Goal: Task Accomplishment & Management: Manage account settings

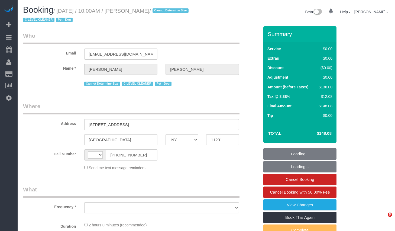
select select "NY"
select select "object:505"
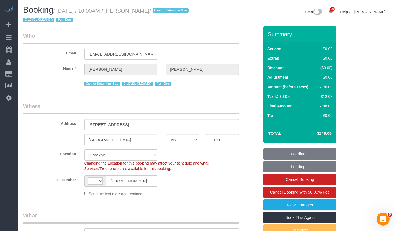
select select "string:US"
select select "string:stripe-pm_1Nj3TP4VGloSiKo7GSDuJG2L"
select select "spot1"
select select "number:89"
select select "number:90"
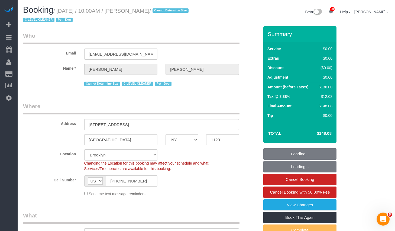
select select "number:13"
select select "number:6"
select select "object:1437"
select select "1"
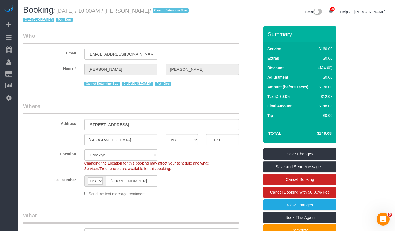
drag, startPoint x: 144, startPoint y: 11, endPoint x: 182, endPoint y: 10, distance: 38.2
click at [182, 10] on small "/ September 30, 2025 / 10:00AM / Roberta Taggart / Cannot Determine Size C LEVE…" at bounding box center [106, 15] width 167 height 15
copy small "Roberta Taggart"
drag, startPoint x: 60, startPoint y: 12, endPoint x: 173, endPoint y: 9, distance: 112.8
click at [173, 9] on small "/ September 30, 2025 / 10:00AM / Roberta Taggart / Cannot Determine Size C LEVE…" at bounding box center [106, 15] width 167 height 15
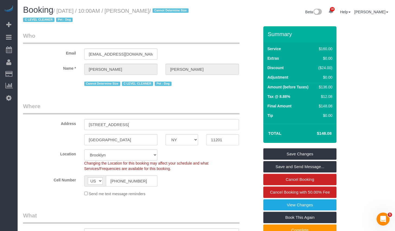
drag, startPoint x: 62, startPoint y: 12, endPoint x: 182, endPoint y: 10, distance: 119.6
click at [182, 10] on small "/ September 30, 2025 / 10:00AM / Roberta Taggart / Cannot Determine Size C LEVE…" at bounding box center [106, 15] width 167 height 15
copy small "September 30, 2025 / 10:00AM / Roberta Taggart"
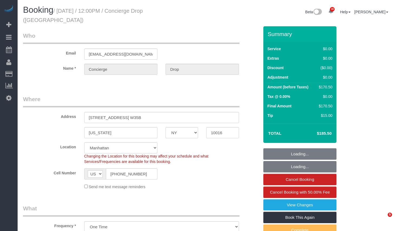
select select "NY"
select select "2"
select select "spot1"
select select "number:89"
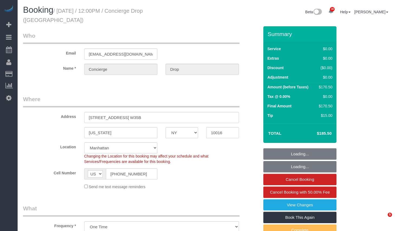
select select "number:90"
select select "number:15"
select select "number:6"
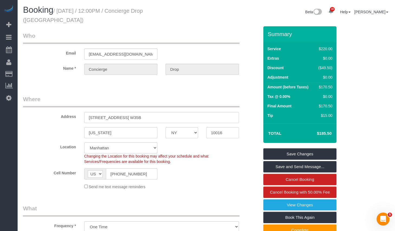
drag, startPoint x: 62, startPoint y: 11, endPoint x: 203, endPoint y: 9, distance: 141.5
click at [203, 9] on div "Booking / September 30, 2025 / 12:00PM / Concierge Drop (NYC)" at bounding box center [113, 15] width 188 height 21
copy small "September 30, 2025 / 12:00PM / Concierge Drop (NYC)"
click at [141, 116] on sui-booking-address "Address 626 1st Ave, Apt. W35B New York AK AL AR AZ CA CO CT DC DE FL GA HI IA …" at bounding box center [141, 116] width 236 height 43
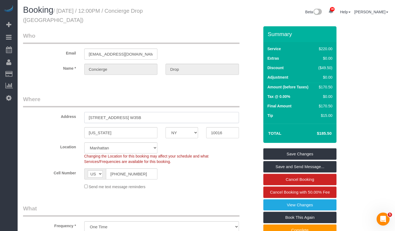
click at [142, 112] on input "[STREET_ADDRESS] W35B" at bounding box center [161, 117] width 155 height 11
click at [211, 127] on input "10016" at bounding box center [222, 132] width 33 height 11
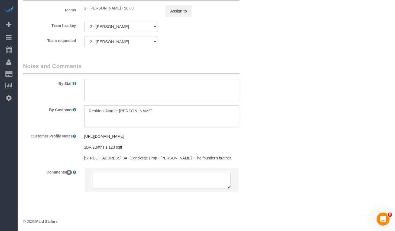
scroll to position [641, 0]
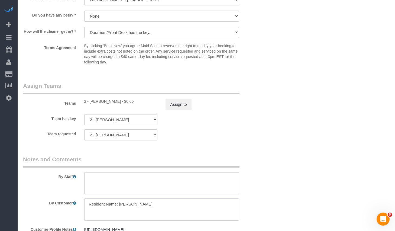
drag, startPoint x: 128, startPoint y: 193, endPoint x: 83, endPoint y: 192, distance: 44.8
click at [83, 198] on div at bounding box center [161, 209] width 163 height 22
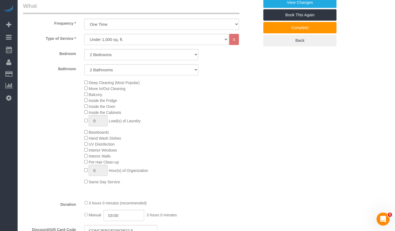
scroll to position [210, 0]
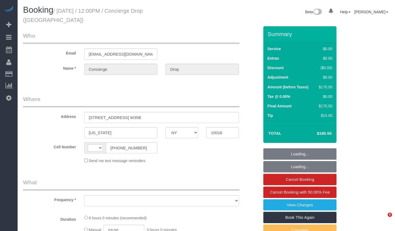
select select "NY"
select select "2"
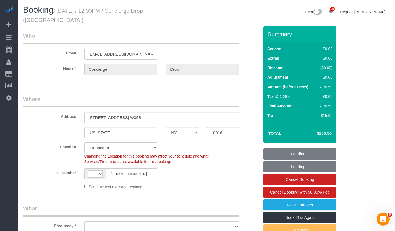
select select "string:US"
select select "string:stripe-pm_1RaQn24VGloSiKo7zeOF73Wj"
select select "number:89"
select select "number:90"
select select "number:15"
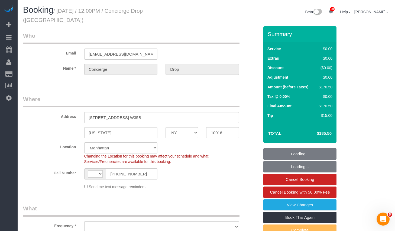
select select "number:6"
select select "object:1096"
select select "2"
select select "spot1"
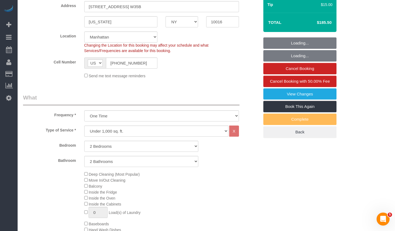
select select "object:1488"
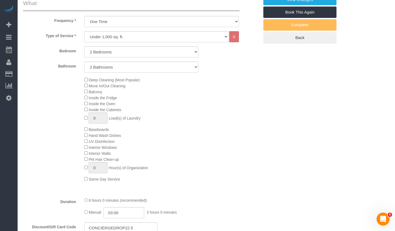
scroll to position [233, 0]
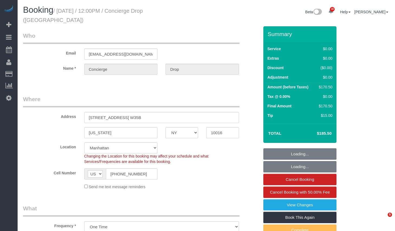
select select "NY"
select select "number:89"
select select "number:90"
select select "number:15"
select select "number:6"
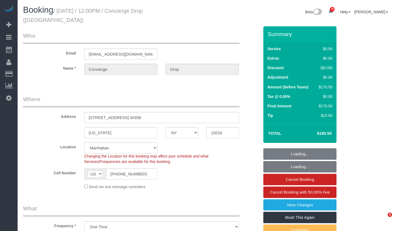
select select "2"
select select "spot1"
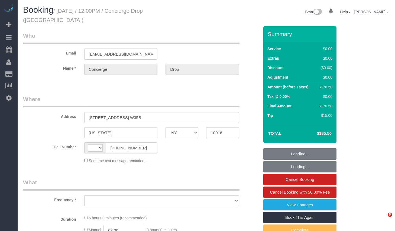
select select "NY"
select select "number:89"
select select "number:90"
select select "number:15"
select select "number:6"
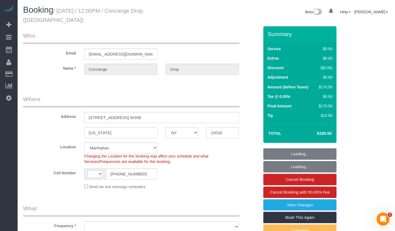
select select "string:[GEOGRAPHIC_DATA]"
select select "string:stripe-pm_1RaQn24VGloSiKo7zeOF73Wj"
select select "object:961"
select select "2"
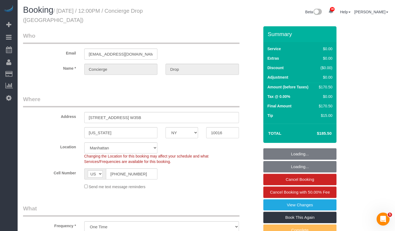
select select "spot1"
select select "2"
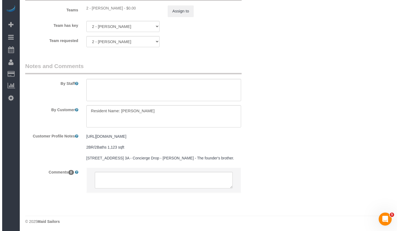
scroll to position [620, 0]
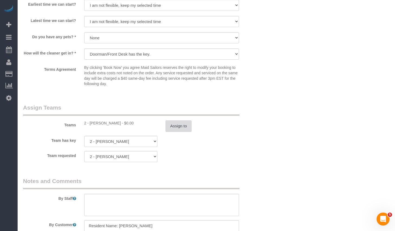
click at [188, 124] on button "Assign to" at bounding box center [179, 125] width 26 height 11
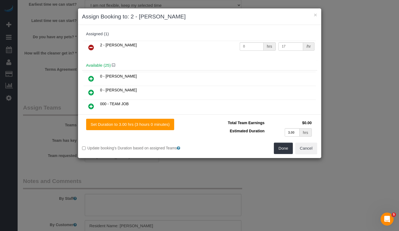
click at [91, 49] on icon at bounding box center [91, 47] width 6 height 7
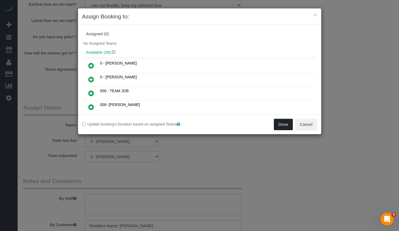
click at [283, 123] on button "Done" at bounding box center [283, 124] width 19 height 11
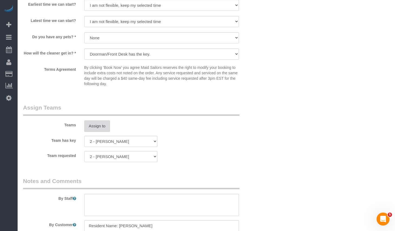
click at [98, 120] on button "Assign to" at bounding box center [97, 125] width 26 height 11
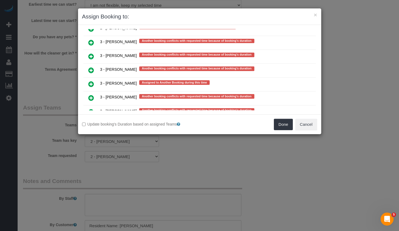
scroll to position [989, 0]
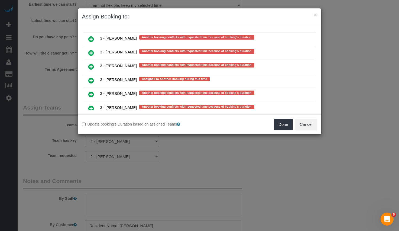
click at [93, 66] on icon at bounding box center [91, 66] width 6 height 7
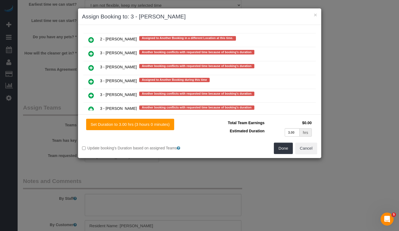
click at [92, 78] on icon at bounding box center [91, 81] width 6 height 7
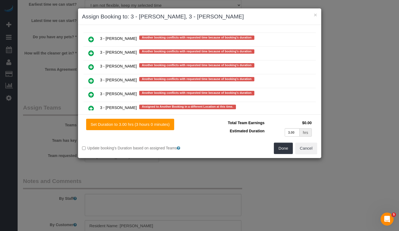
click at [198, 15] on h3 "Assign Booking to: 3 - Geraldin Bastidas, 3 - Khady Diouf" at bounding box center [199, 16] width 235 height 8
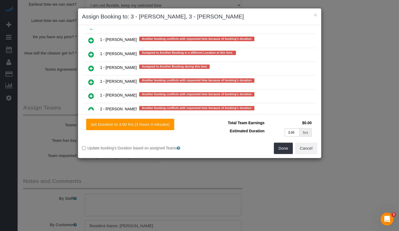
scroll to position [908, 0]
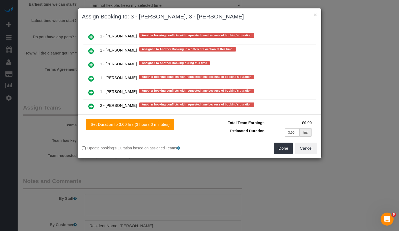
click at [94, 92] on icon at bounding box center [91, 92] width 6 height 7
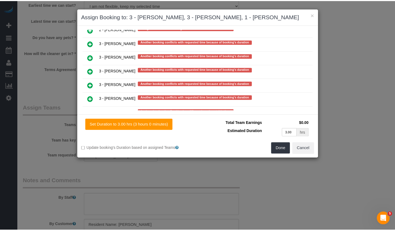
scroll to position [1036, 0]
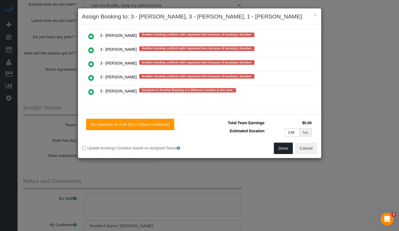
click at [278, 150] on button "Done" at bounding box center [283, 148] width 19 height 11
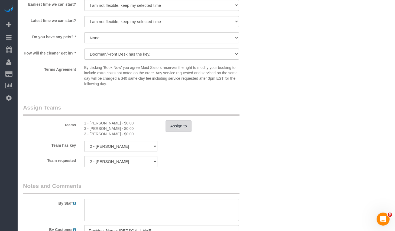
click at [189, 120] on button "Assign to" at bounding box center [179, 125] width 26 height 11
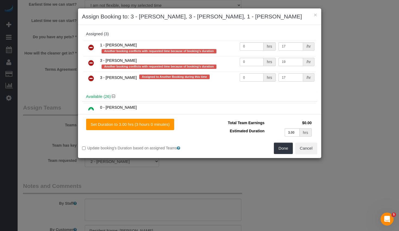
click at [95, 78] on link at bounding box center [91, 78] width 13 height 11
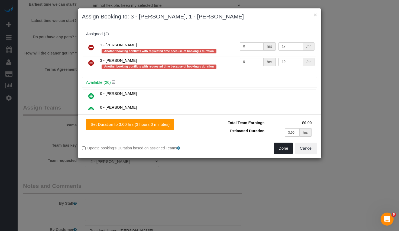
click at [284, 149] on button "Done" at bounding box center [283, 148] width 19 height 11
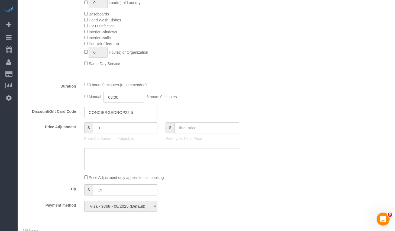
scroll to position [255, 0]
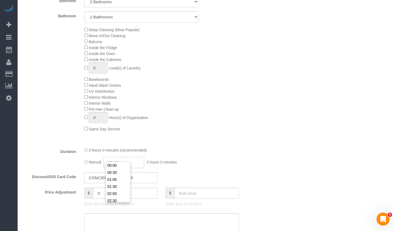
click at [113, 157] on input "03:00" at bounding box center [124, 162] width 41 height 11
type input "01:30"
click at [116, 185] on li "01:30" at bounding box center [118, 186] width 24 height 7
click at [181, 149] on div "3 hours 0 minutes (recommended) Manual 01:30 1 hour 30 minutes" at bounding box center [161, 157] width 163 height 21
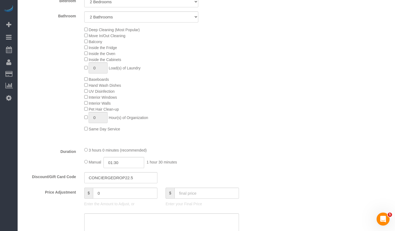
select select "spot40"
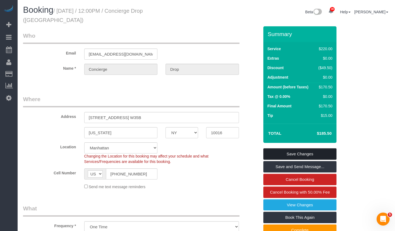
click at [294, 148] on link "Save Changes" at bounding box center [300, 153] width 73 height 11
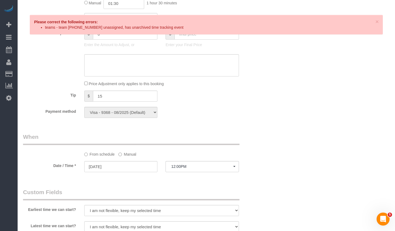
scroll to position [473, 0]
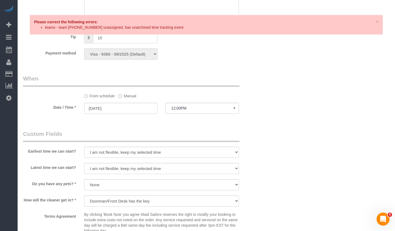
click at [115, 23] on p "Please correct the following errors:" at bounding box center [203, 21] width 339 height 5
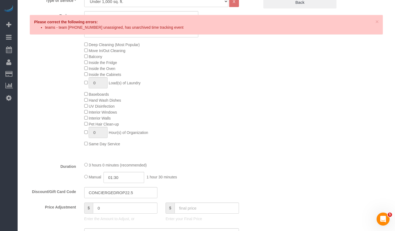
scroll to position [266, 0]
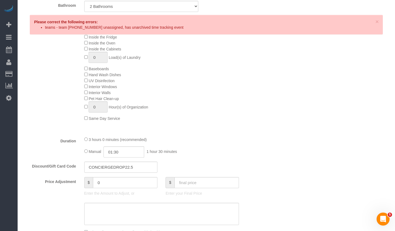
click at [223, 138] on div "3 hours 0 minutes (recommended) Manual 01:30 1 hour 30 minutes" at bounding box center [161, 146] width 163 height 21
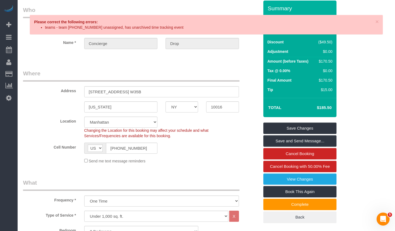
scroll to position [0, 0]
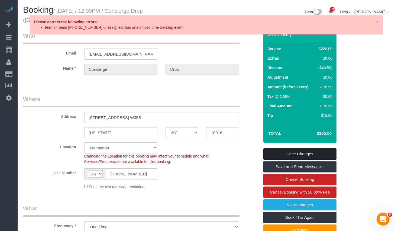
click at [281, 148] on link "Save Changes" at bounding box center [300, 153] width 73 height 11
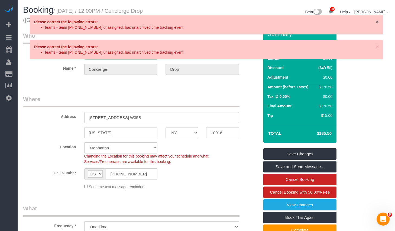
click at [377, 22] on span "×" at bounding box center [377, 21] width 3 height 6
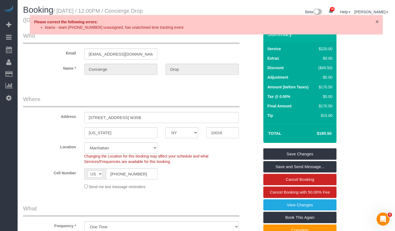
click at [377, 22] on span "×" at bounding box center [377, 21] width 3 height 6
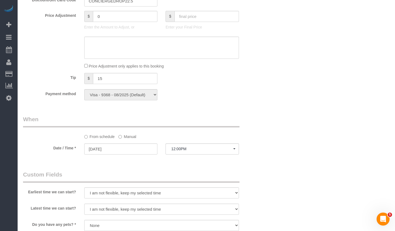
scroll to position [439, 0]
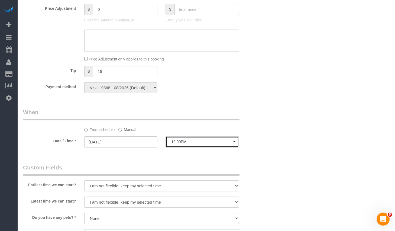
click at [186, 136] on button "12:00PM" at bounding box center [202, 141] width 73 height 11
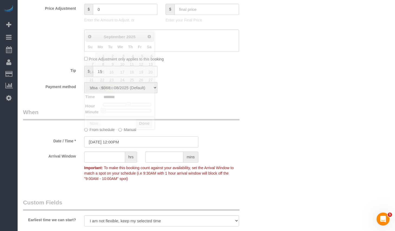
click at [117, 136] on input "09/30/2025 12:00PM" at bounding box center [141, 141] width 114 height 11
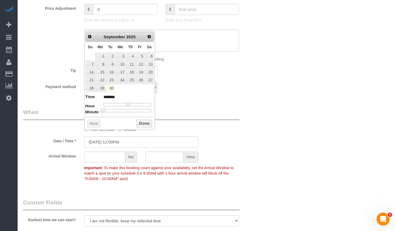
type input "09/30/2025 12:20PM"
type input "*******"
type input "09/30/2025 12:25PM"
type input "*******"
type input "09/30/2025 12:30PM"
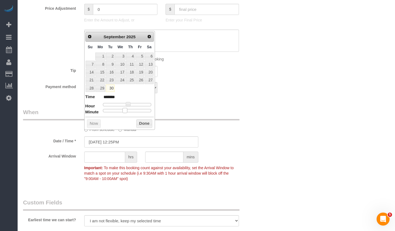
type input "*******"
drag, startPoint x: 122, startPoint y: 110, endPoint x: 129, endPoint y: 111, distance: 7.4
click at [129, 111] on div at bounding box center [127, 110] width 49 height 3
type input "09/30/2025 1:30PM"
type input "******"
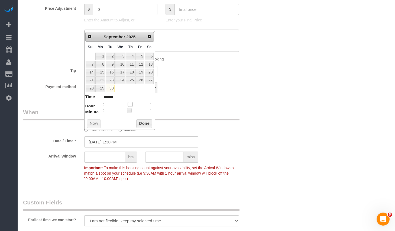
type input "09/30/2025 2:30PM"
type input "******"
click at [131, 105] on div at bounding box center [127, 104] width 49 height 3
click at [131, 105] on span at bounding box center [132, 104] width 5 height 5
type input "09/30/2025 1:30PM"
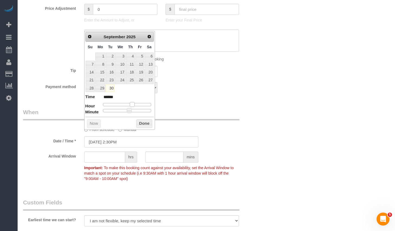
type input "******"
click at [130, 105] on span at bounding box center [130, 104] width 5 height 5
click at [142, 124] on button "Done" at bounding box center [144, 123] width 16 height 9
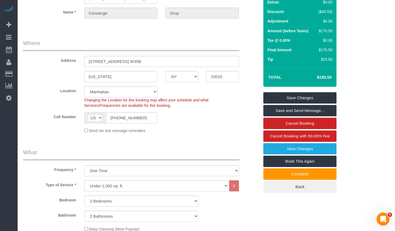
scroll to position [0, 0]
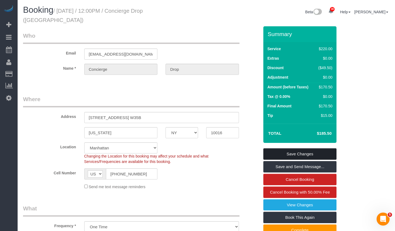
click at [290, 148] on link "Save Changes" at bounding box center [300, 153] width 73 height 11
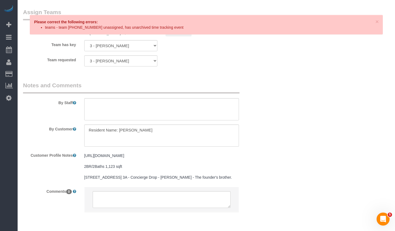
scroll to position [608, 0]
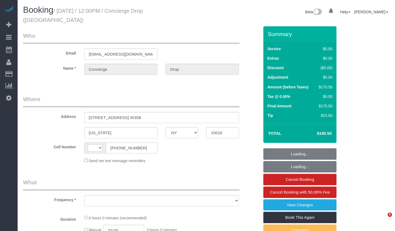
select select "NY"
select select "string:[GEOGRAPHIC_DATA]"
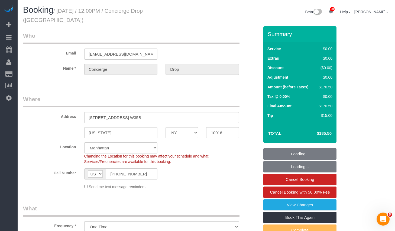
select select "object:961"
select select "string:stripe-pm_1RaQn24VGloSiKo7zeOF73Wj"
select select "number:89"
select select "number:90"
select select "number:15"
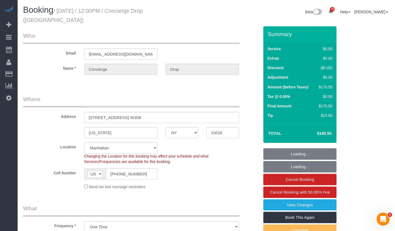
select select "number:6"
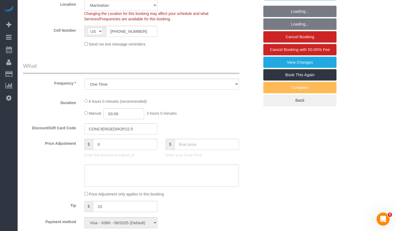
select select "spot1"
select select "2"
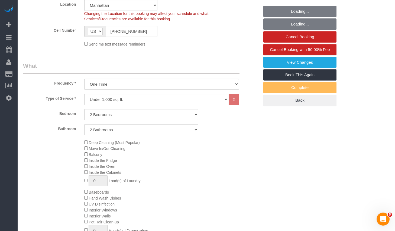
select select "2"
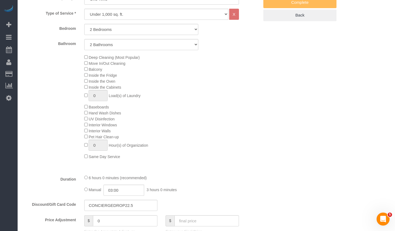
scroll to position [322, 0]
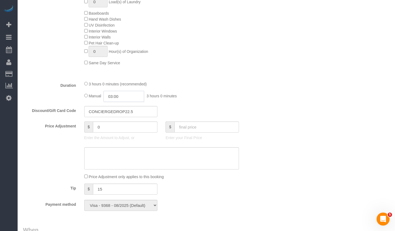
click at [114, 91] on input "03:00" at bounding box center [124, 96] width 41 height 11
type input "01:30"
click at [116, 104] on li "01:30" at bounding box center [118, 103] width 24 height 7
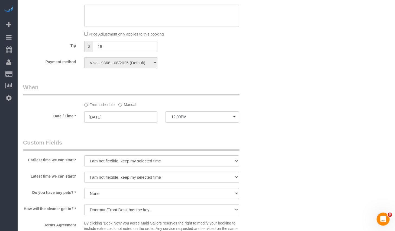
select select "spot40"
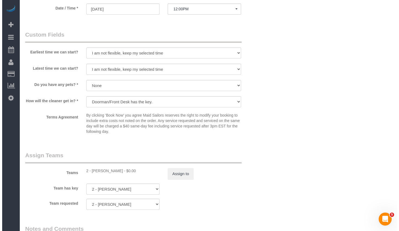
scroll to position [611, 0]
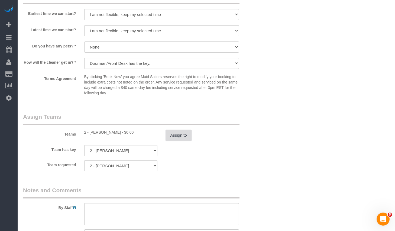
click at [177, 130] on button "Assign to" at bounding box center [179, 135] width 26 height 11
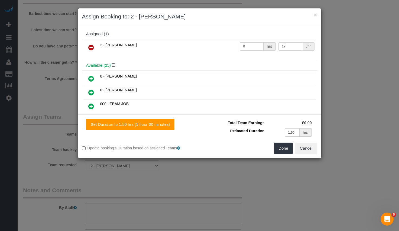
click at [90, 47] on icon at bounding box center [91, 47] width 6 height 7
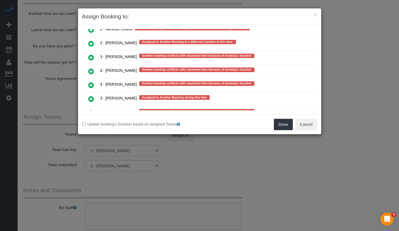
scroll to position [977, 0]
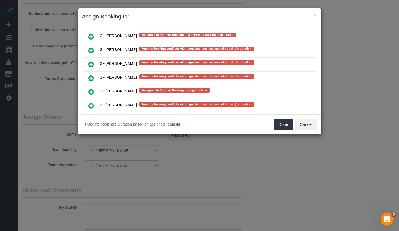
click at [93, 79] on icon at bounding box center [91, 78] width 6 height 7
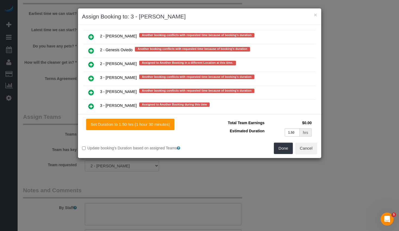
scroll to position [936, 0]
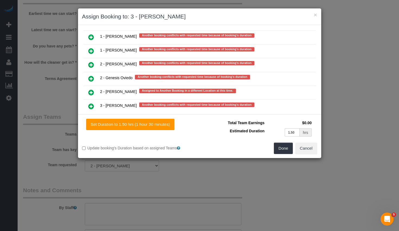
click at [93, 51] on icon at bounding box center [91, 51] width 6 height 7
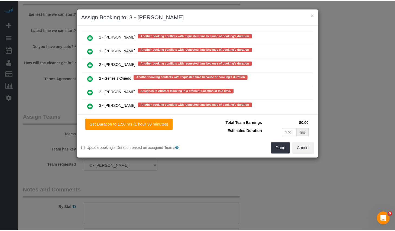
scroll to position [952, 0]
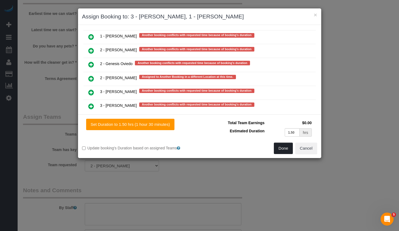
click at [281, 149] on button "Done" at bounding box center [283, 148] width 19 height 11
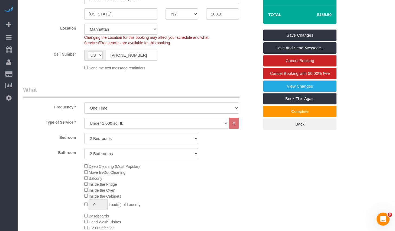
scroll to position [0, 0]
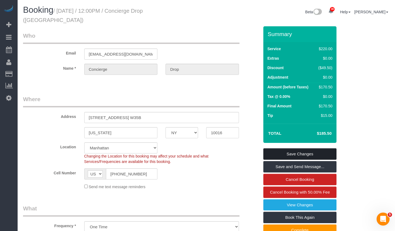
click at [285, 148] on link "Save Changes" at bounding box center [300, 153] width 73 height 11
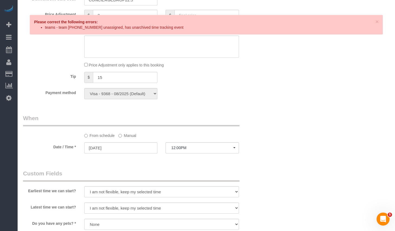
scroll to position [499, 0]
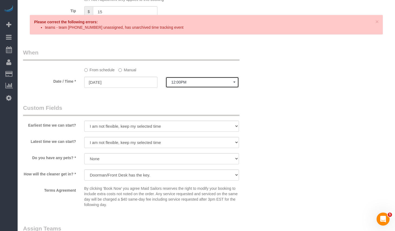
click at [200, 80] on span "12:00PM" at bounding box center [202, 82] width 62 height 4
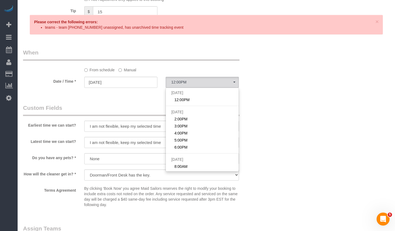
drag, startPoint x: 135, startPoint y: 64, endPoint x: 128, endPoint y: 65, distance: 7.1
click at [134, 65] on label "Manual" at bounding box center [127, 68] width 18 height 7
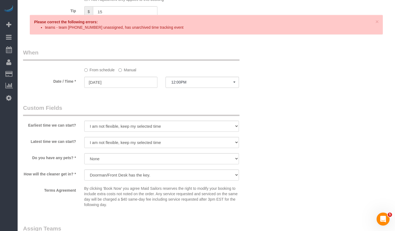
click at [126, 65] on label "Manual" at bounding box center [127, 68] width 18 height 7
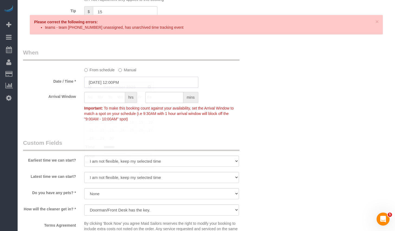
click at [118, 77] on input "09/30/2025 12:00PM" at bounding box center [141, 82] width 114 height 11
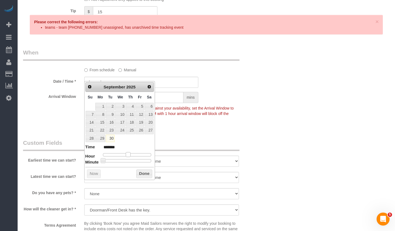
type input "09/30/2025 1:00PM"
type input "******"
type input "09/30/2025 2:00PM"
type input "******"
drag, startPoint x: 129, startPoint y: 155, endPoint x: 133, endPoint y: 157, distance: 4.5
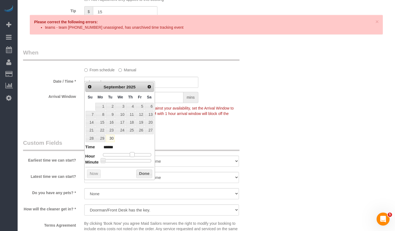
click at [133, 157] on span at bounding box center [132, 154] width 5 height 5
click at [146, 173] on button "Done" at bounding box center [144, 173] width 16 height 9
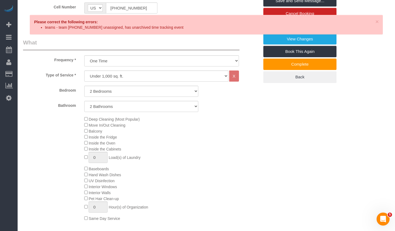
scroll to position [0, 0]
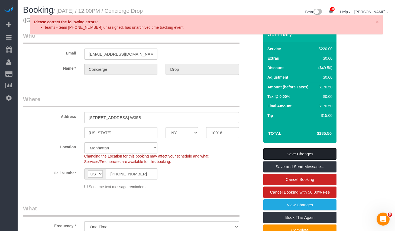
click at [272, 149] on link "Save Changes" at bounding box center [300, 153] width 73 height 11
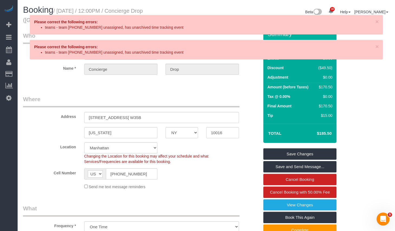
drag, startPoint x: 185, startPoint y: 53, endPoint x: 33, endPoint y: 48, distance: 152.2
click at [33, 48] on div "× Please correct the following errors: teams - team (33296) cannot be unassigne…" at bounding box center [206, 50] width 353 height 20
click at [284, 149] on link "Save Changes" at bounding box center [300, 153] width 73 height 11
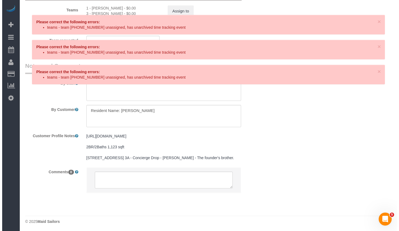
scroll to position [649, 0]
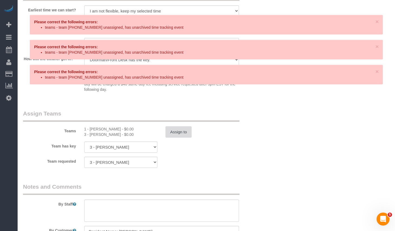
click at [178, 127] on button "Assign to" at bounding box center [179, 131] width 26 height 11
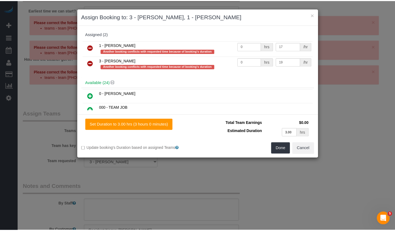
scroll to position [87, 0]
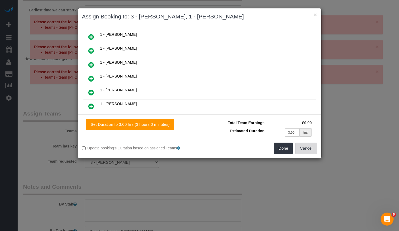
click at [303, 146] on button "Cancel" at bounding box center [307, 148] width 22 height 11
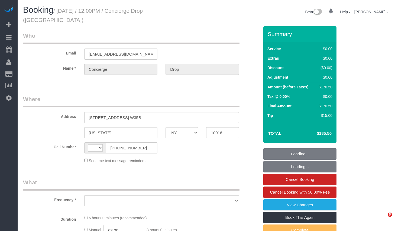
select select "NY"
select select "string:[GEOGRAPHIC_DATA]"
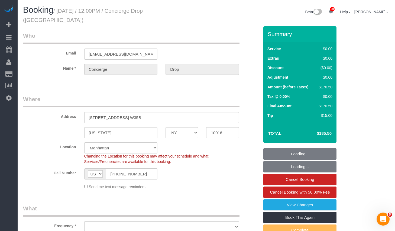
scroll to position [118, 0]
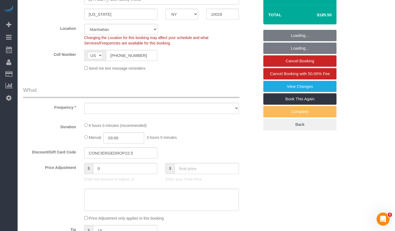
select select "object:812"
select select "string:stripe-pm_1RaQn24VGloSiKo7zeOF73Wj"
select select "number:89"
select select "number:90"
select select "number:15"
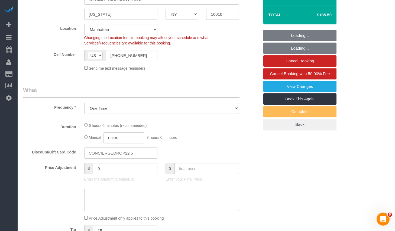
select select "number:6"
select select "object:961"
select select "2"
select select "spot1"
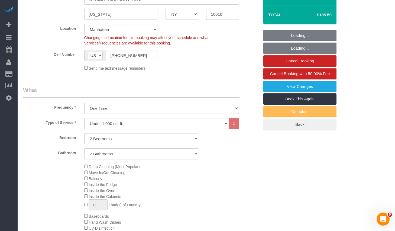
select select "2"
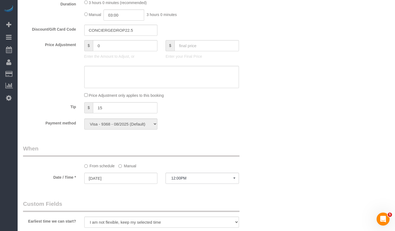
scroll to position [288, 0]
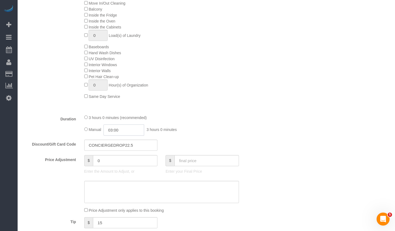
click at [115, 125] on input "03:00" at bounding box center [124, 129] width 41 height 11
type input "01:30"
click at [117, 152] on li "01:30" at bounding box center [118, 153] width 24 height 7
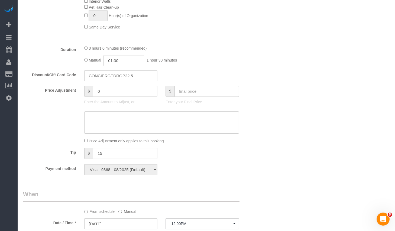
select select "spot40"
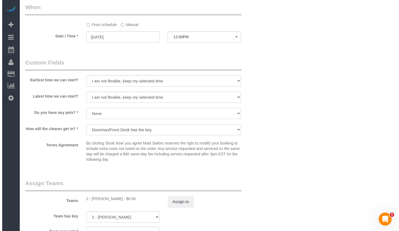
scroll to position [551, 0]
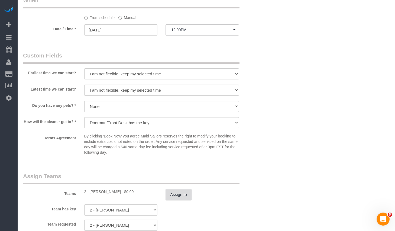
click at [180, 192] on button "Assign to" at bounding box center [179, 194] width 26 height 11
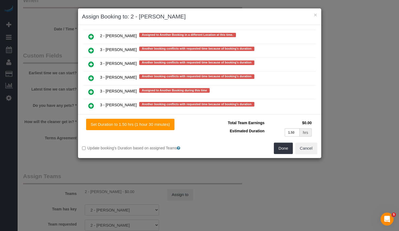
scroll to position [980, 0]
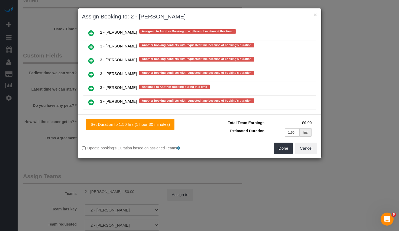
click at [90, 72] on icon at bounding box center [91, 74] width 6 height 7
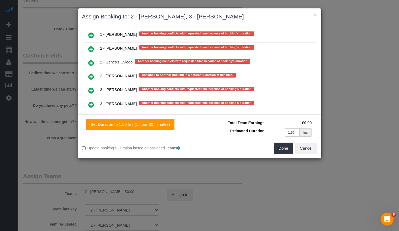
scroll to position [926, 0]
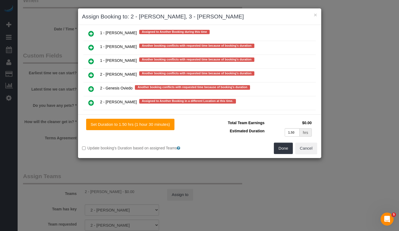
click at [94, 59] on icon at bounding box center [91, 61] width 6 height 7
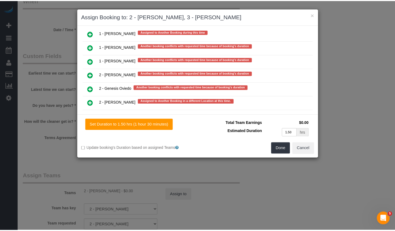
scroll to position [941, 0]
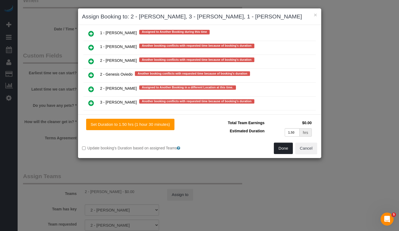
click at [278, 149] on button "Done" at bounding box center [283, 148] width 19 height 11
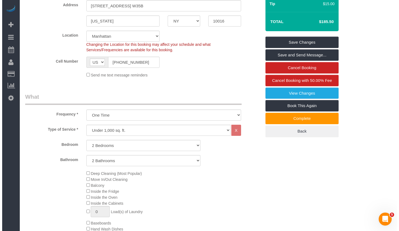
scroll to position [0, 0]
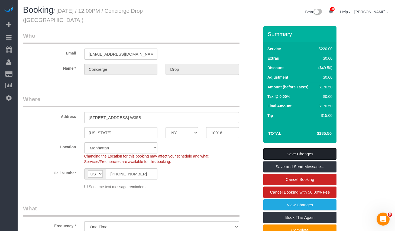
click at [287, 148] on link "Save Changes" at bounding box center [300, 153] width 73 height 11
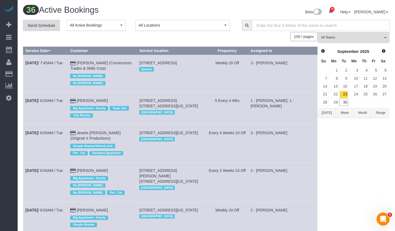
click at [36, 24] on link "Send Schedule" at bounding box center [41, 25] width 37 height 11
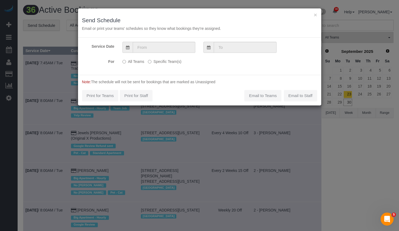
click at [156, 62] on label "Specific Team(s)" at bounding box center [164, 60] width 33 height 7
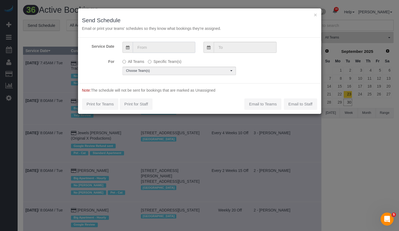
click at [165, 48] on input "text" at bounding box center [164, 47] width 63 height 11
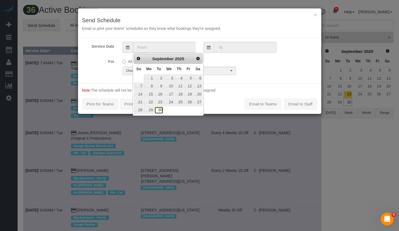
click at [159, 111] on link "30" at bounding box center [159, 110] width 9 height 7
type input "09/30/2025"
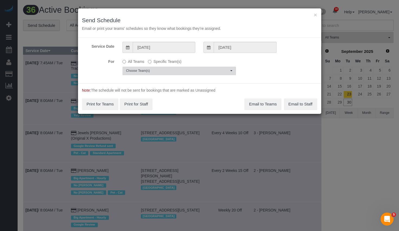
click at [153, 70] on span "Choose Team(s)" at bounding box center [177, 71] width 103 height 5
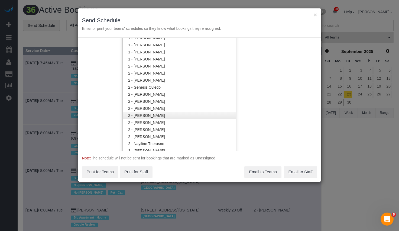
scroll to position [342, 0]
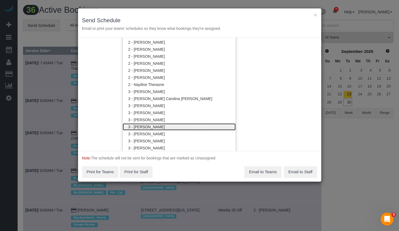
click at [149, 125] on link "3 - [PERSON_NAME]" at bounding box center [179, 126] width 113 height 7
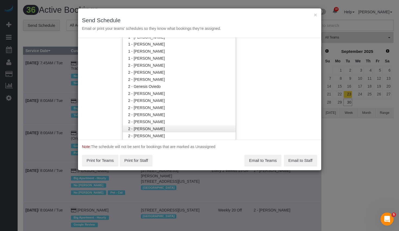
scroll to position [276, 0]
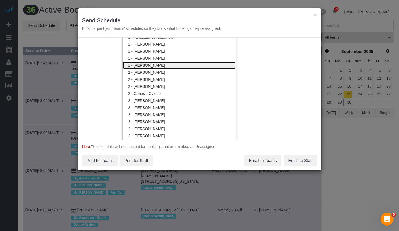
click at [148, 63] on link "1 - [PERSON_NAME]" at bounding box center [179, 65] width 113 height 7
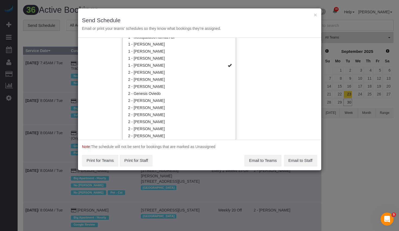
click at [268, 75] on div "Service Date 09/30/2025 09/30/2025 For All Teams Specific Team(s) 1 - Yeisan Ye…" at bounding box center [199, 89] width 243 height 102
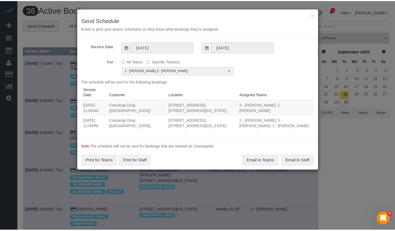
scroll to position [0, 0]
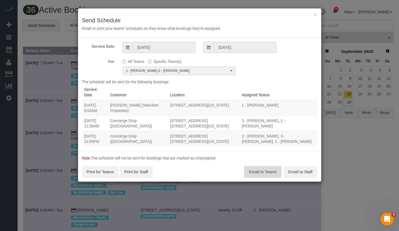
click at [267, 169] on button "Email to Teams" at bounding box center [263, 171] width 37 height 11
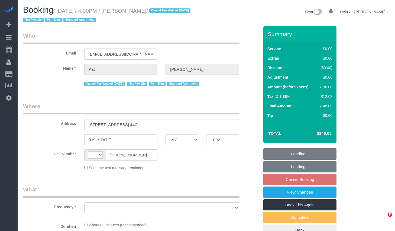
select select "NY"
select select "object:499"
select select "number:89"
select select "number:90"
select select "number:13"
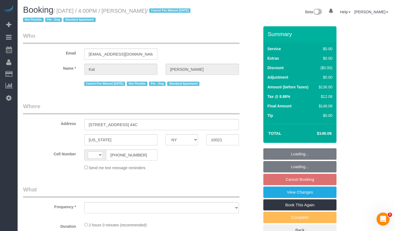
select select "number:5"
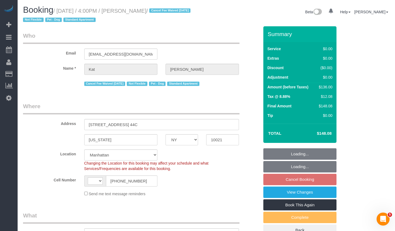
select select "object:729"
select select "string:[GEOGRAPHIC_DATA]"
select select "string:stripe-pm_1ReiOj4VGloSiKo7TxkeOL8F"
select select "1"
select select "spot9"
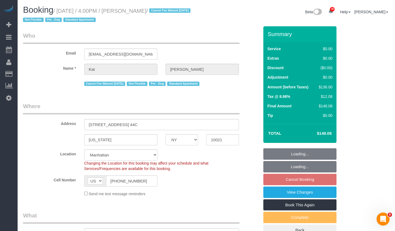
select select "1"
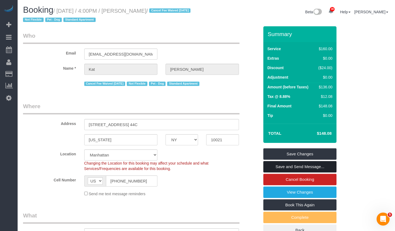
click at [279, 166] on link "Save and Send Message..." at bounding box center [300, 166] width 73 height 11
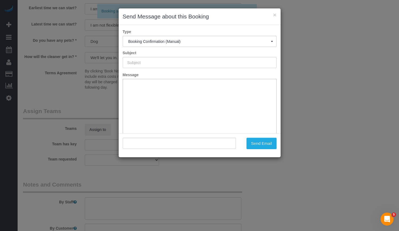
type input "Cleaning Confirmed for [DATE] 4:00pm"
type input ""[PERSON_NAME]" <[EMAIL_ADDRESS][DOMAIN_NAME]>"
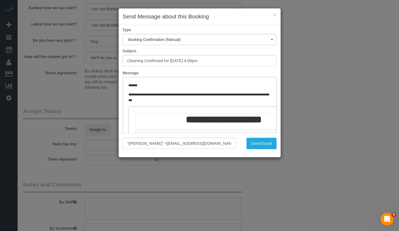
scroll to position [40, 0]
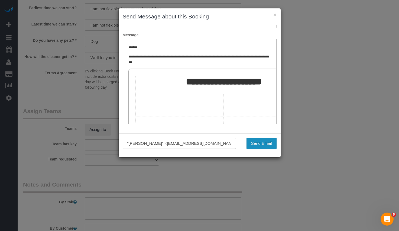
click at [258, 144] on button "Send Email" at bounding box center [262, 143] width 30 height 11
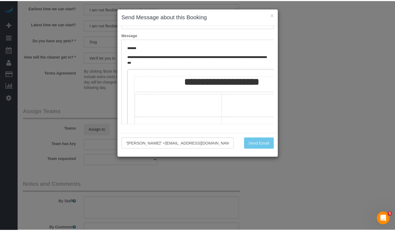
scroll to position [71, 0]
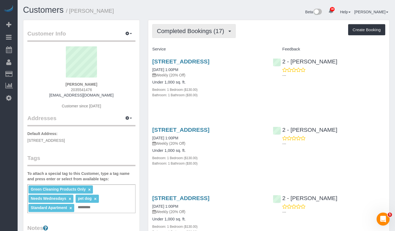
click at [175, 30] on span "Completed Bookings (17)" at bounding box center [192, 31] width 70 height 7
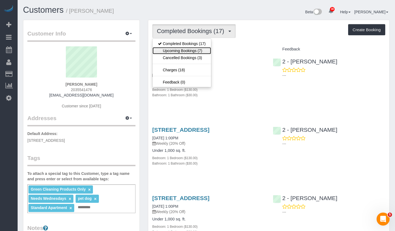
click at [178, 51] on link "Upcoming Bookings (7)" at bounding box center [182, 50] width 59 height 7
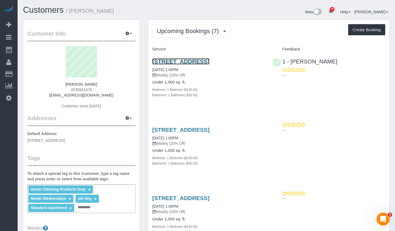
click at [191, 61] on link "[STREET_ADDRESS]" at bounding box center [180, 61] width 57 height 6
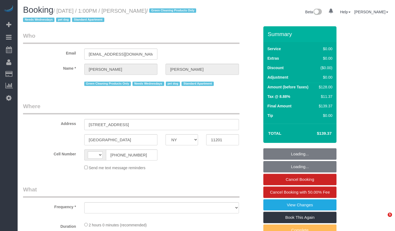
select select "NY"
select select "string:US"
select select "object:831"
select select "string:stripe-pm_1RN3sH4VGloSiKo7cD90aCm4"
select select "spot1"
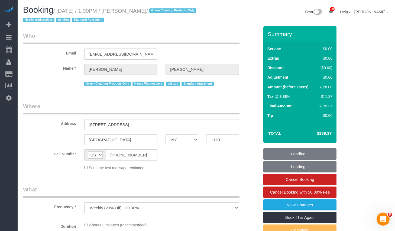
select select "1"
select select "number:57"
select select "number:74"
select select "number:13"
select select "number:7"
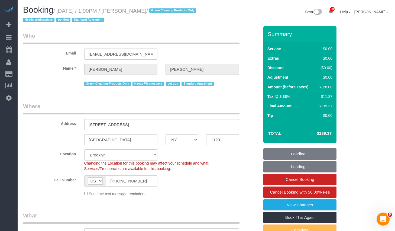
select select "object:1477"
select select "spot56"
select select "1"
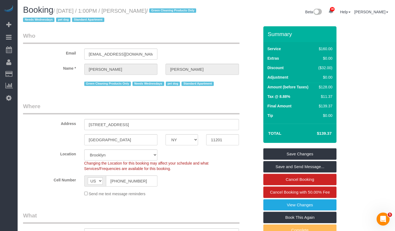
drag, startPoint x: 62, startPoint y: 11, endPoint x: 167, endPoint y: 10, distance: 104.9
click at [167, 10] on small "/ October 01, 2025 / 1:00PM / Jennifer Alpert / Green Cleaning Products Only Ne…" at bounding box center [110, 15] width 175 height 15
copy small "October 01, 2025 / 1:00PM / Jennifer Alpert"
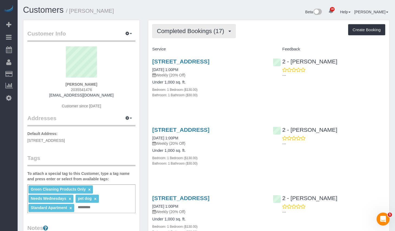
click at [191, 37] on button "Completed Bookings (17)" at bounding box center [193, 31] width 83 height 14
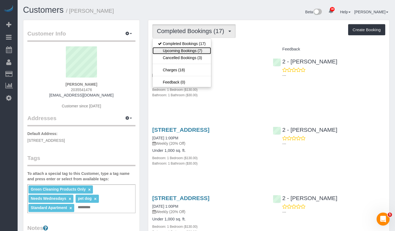
click at [177, 51] on link "Upcoming Bookings (7)" at bounding box center [182, 50] width 59 height 7
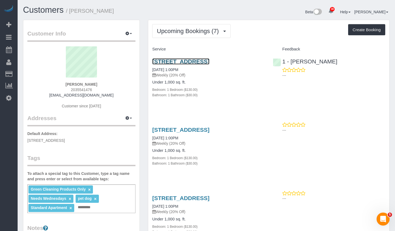
click at [192, 61] on link "[STREET_ADDRESS]" at bounding box center [180, 61] width 57 height 6
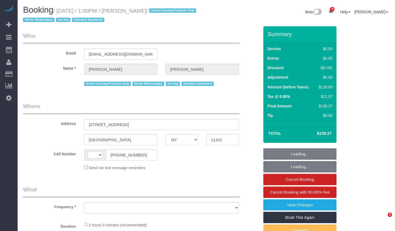
select select "NY"
select select "string:[GEOGRAPHIC_DATA]"
select select "object:831"
select select "string:stripe-pm_1RN3sH4VGloSiKo7cD90aCm4"
select select "number:57"
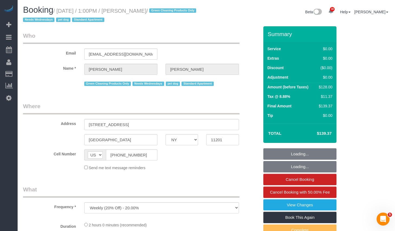
select select "number:74"
select select "number:13"
select select "number:7"
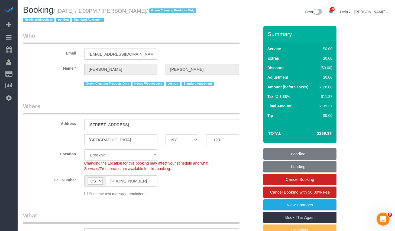
select select "object:986"
select select "1"
select select "spot1"
select select "1"
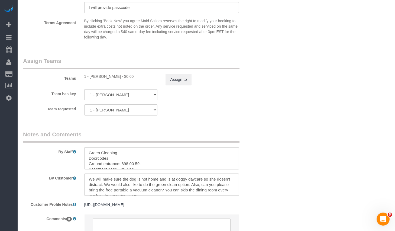
scroll to position [753, 0]
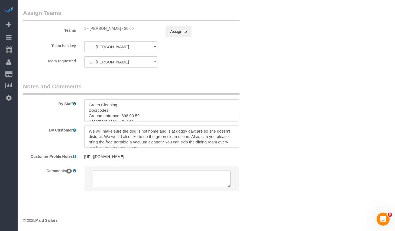
click at [169, 137] on textarea at bounding box center [161, 137] width 155 height 22
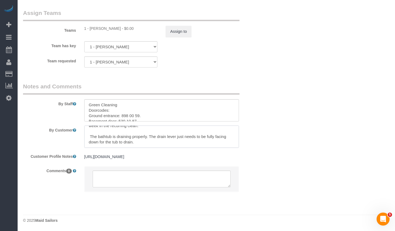
click at [169, 137] on textarea at bounding box center [161, 137] width 155 height 22
paste textarea "Jennifer has sent you access to 90 State Street . The Doorcodes below are valid…"
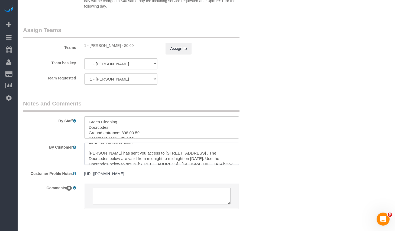
scroll to position [42, 0]
click at [90, 151] on textarea at bounding box center [161, 154] width 155 height 22
click at [89, 150] on textarea at bounding box center [161, 154] width 155 height 22
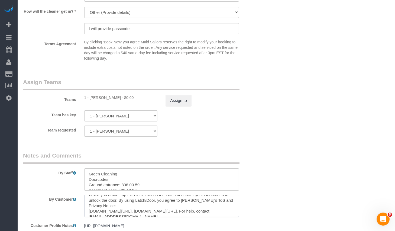
scroll to position [753, 0]
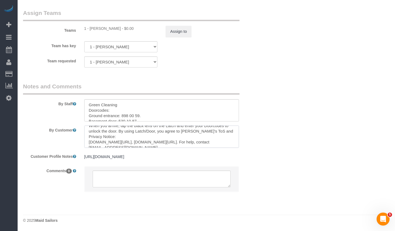
click at [152, 135] on textarea at bounding box center [161, 137] width 155 height 22
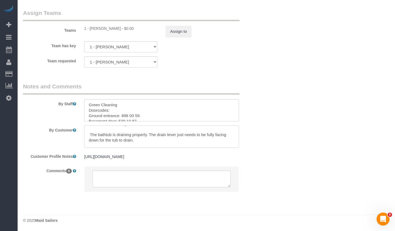
scroll to position [76, 0]
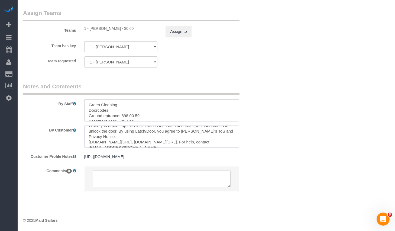
click at [152, 138] on textarea at bounding box center [161, 137] width 155 height 22
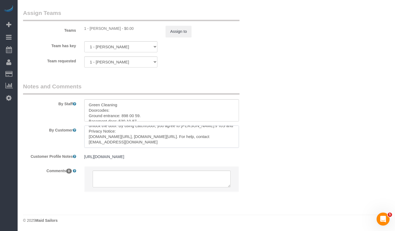
paste textarea "Jennifer Alpert Codes for tomorrow ^ 1:58 Jennifer Alpert Just a reminder to pl…"
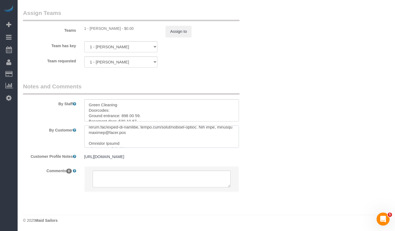
scroll to position [119, 0]
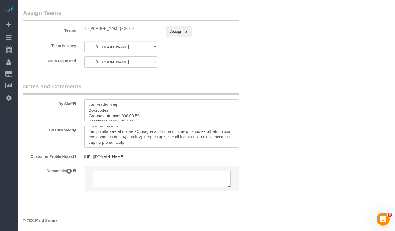
drag, startPoint x: 117, startPoint y: 124, endPoint x: 87, endPoint y: 131, distance: 30.1
click at [87, 131] on textarea at bounding box center [161, 137] width 155 height 22
click at [111, 130] on textarea at bounding box center [161, 137] width 155 height 22
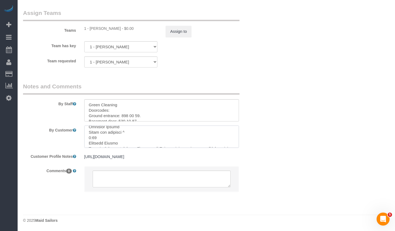
scroll to position [95, 0]
drag, startPoint x: 90, startPoint y: 128, endPoint x: 112, endPoint y: 137, distance: 24.1
click at [112, 137] on textarea at bounding box center [161, 137] width 155 height 22
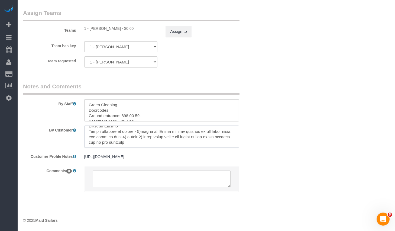
drag, startPoint x: 88, startPoint y: 129, endPoint x: 120, endPoint y: 139, distance: 33.2
click at [120, 139] on textarea at bounding box center [161, 137] width 155 height 22
click at [120, 133] on textarea at bounding box center [161, 137] width 155 height 22
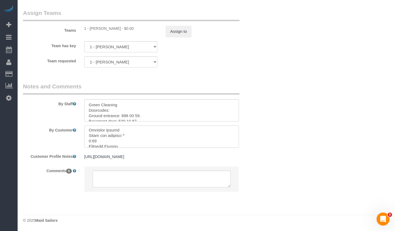
scroll to position [92, 0]
drag, startPoint x: 120, startPoint y: 123, endPoint x: 114, endPoint y: 130, distance: 8.9
click at [114, 130] on textarea at bounding box center [161, 137] width 155 height 22
click at [115, 132] on textarea at bounding box center [161, 137] width 155 height 22
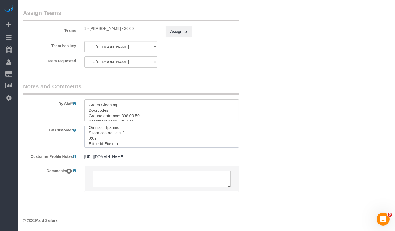
drag, startPoint x: 88, startPoint y: 131, endPoint x: 123, endPoint y: 136, distance: 35.6
click at [123, 136] on textarea at bounding box center [161, 137] width 155 height 22
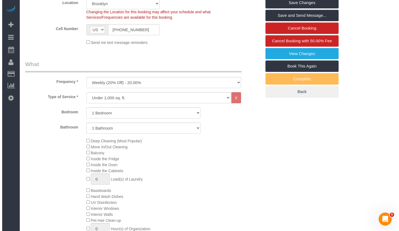
scroll to position [0, 0]
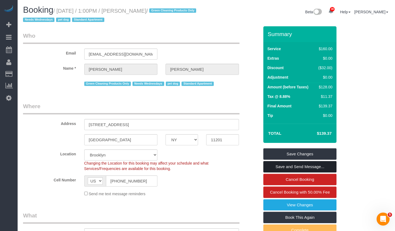
type textarea "We will make sure the dog is not home and is at doggy daycare so she doesn’t di…"
click at [279, 165] on link "Save and Send Message..." at bounding box center [300, 166] width 73 height 11
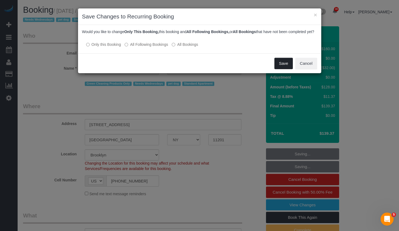
click at [279, 69] on button "Save" at bounding box center [284, 63] width 18 height 11
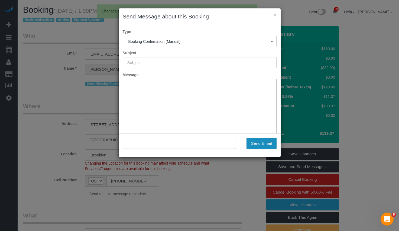
type input "Cleaning Confirmed for 10/01/2025 at 1:00pm"
type input ""Jennifer Alpert" <jennyalpert9@gmail.com>"
click at [262, 144] on button "Send Email" at bounding box center [262, 143] width 30 height 11
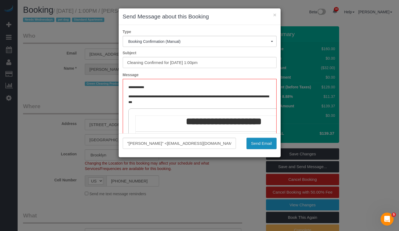
click at [259, 147] on button "Send Email" at bounding box center [262, 143] width 30 height 11
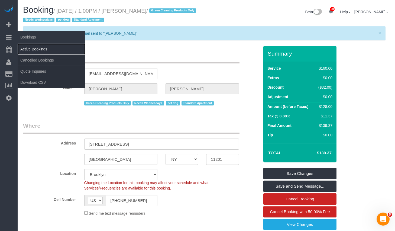
click at [31, 48] on link "Active Bookings" at bounding box center [52, 49] width 68 height 11
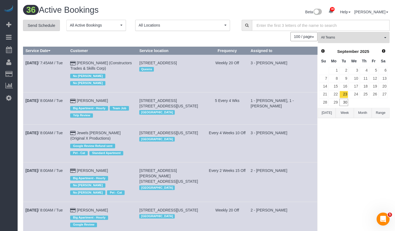
click at [50, 23] on link "Send Schedule" at bounding box center [41, 25] width 37 height 11
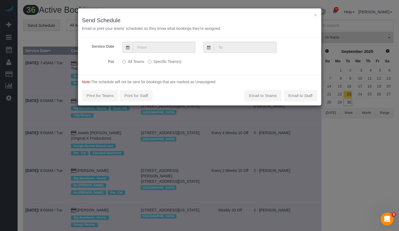
click at [162, 62] on label "Specific Team(s)" at bounding box center [164, 60] width 33 height 7
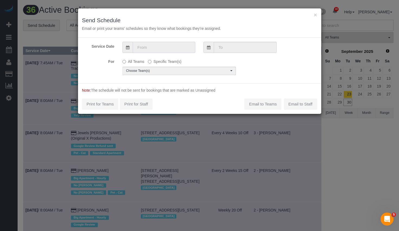
click at [161, 52] on input "text" at bounding box center [164, 47] width 63 height 11
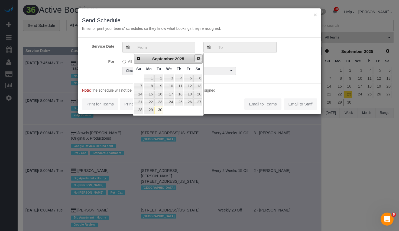
click at [197, 59] on span "Next" at bounding box center [198, 58] width 4 height 4
click at [169, 77] on link "1" at bounding box center [169, 78] width 10 height 7
type input "10/01/2025"
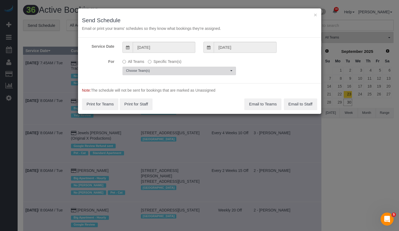
click at [161, 70] on span "Choose Team(s)" at bounding box center [177, 71] width 103 height 5
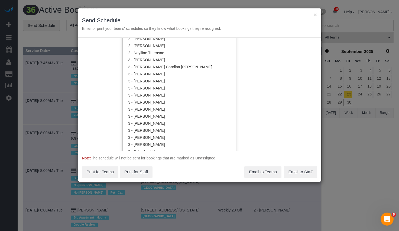
scroll to position [258, 0]
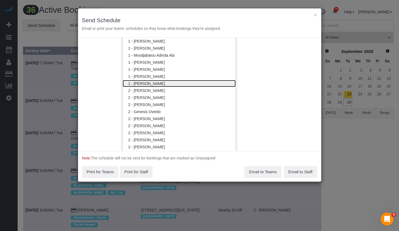
click at [146, 85] on link "1 - [PERSON_NAME]" at bounding box center [179, 83] width 113 height 7
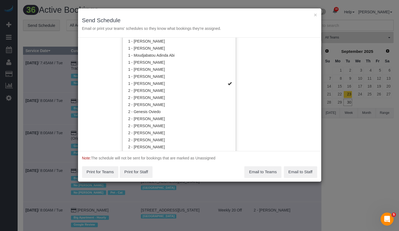
click at [293, 93] on div "Service Date 10/01/2025 10/01/2025 For All Teams Specific Team(s) 1 - Yeisan Ye…" at bounding box center [199, 94] width 243 height 113
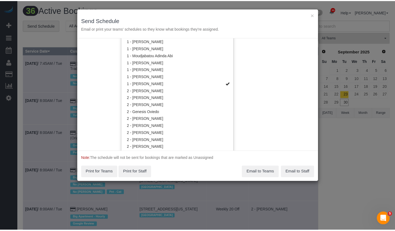
scroll to position [0, 0]
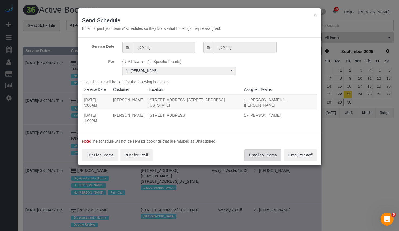
click at [261, 154] on button "Email to Teams" at bounding box center [263, 154] width 37 height 11
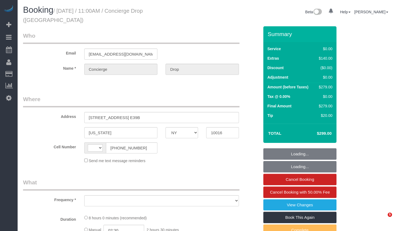
select select "NY"
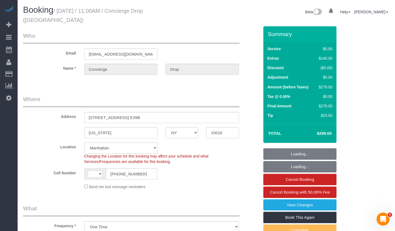
select select "object:1350"
select select "string:[GEOGRAPHIC_DATA]"
select select "string:stripe-pm_1RaQn24VGloSiKo7zeOF73Wj"
select select "number:89"
select select "number:90"
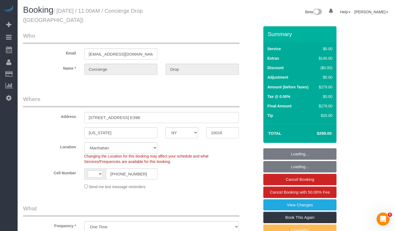
select select "number:13"
select select "number:6"
select select "2"
select select "spot1"
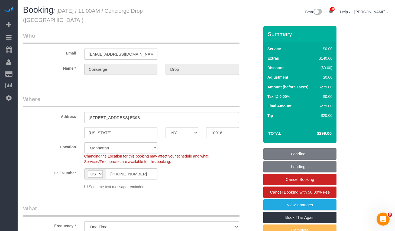
select select "2"
select select "NY"
select select "number:89"
select select "number:90"
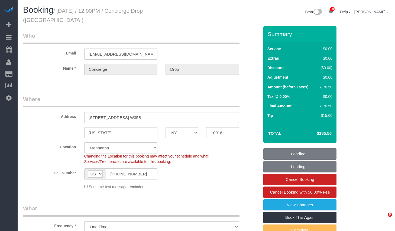
select select "number:15"
select select "number:6"
select select "2"
select select "spot1"
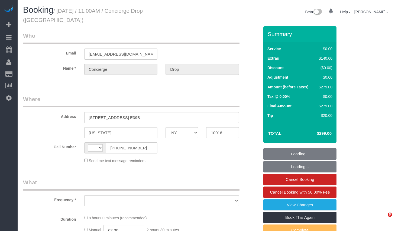
select select "NY"
select select "string:[GEOGRAPHIC_DATA]"
select select "object:814"
select select "number:89"
select select "number:90"
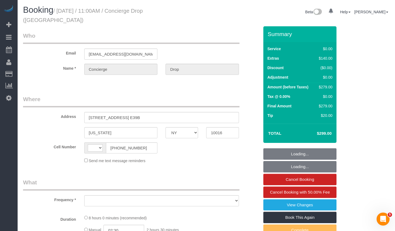
select select "number:13"
select select "number:6"
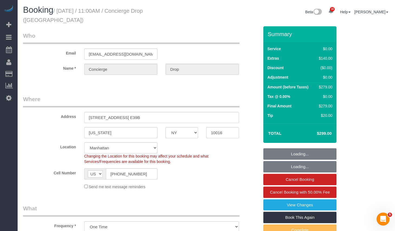
select select "object:965"
select select "string:stripe-pm_1RaQn24VGloSiKo7zeOF73Wj"
select select "spot1"
select select "2"
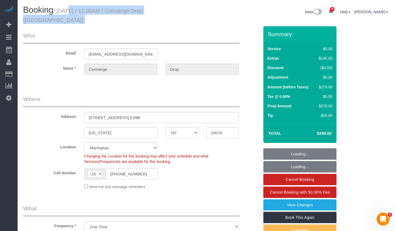
select select "2"
drag, startPoint x: 62, startPoint y: 11, endPoint x: 207, endPoint y: 10, distance: 145.9
click at [207, 10] on div "Booking / [DATE] / 11:00AM / Concierge Drop ([GEOGRAPHIC_DATA]) Beta 30 Your No…" at bounding box center [206, 15] width 375 height 21
copy div "[DATE] / 11:00AM / Concierge Drop ([GEOGRAPHIC_DATA])"
